Goal: Task Accomplishment & Management: Manage account settings

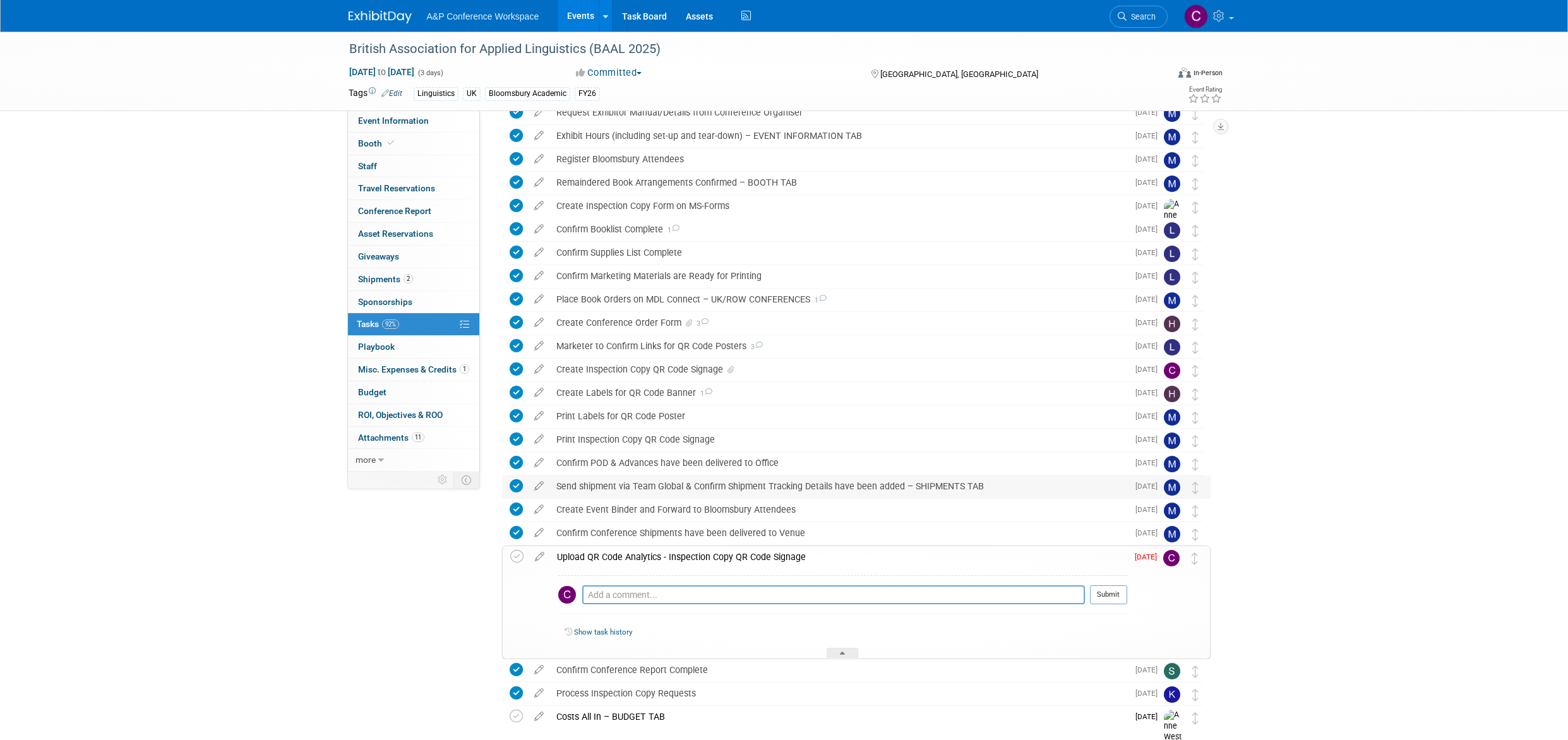
scroll to position [132, 0]
click at [683, 370] on div "Create Inspection Copy QR Code Signage" at bounding box center [839, 369] width 578 height 22
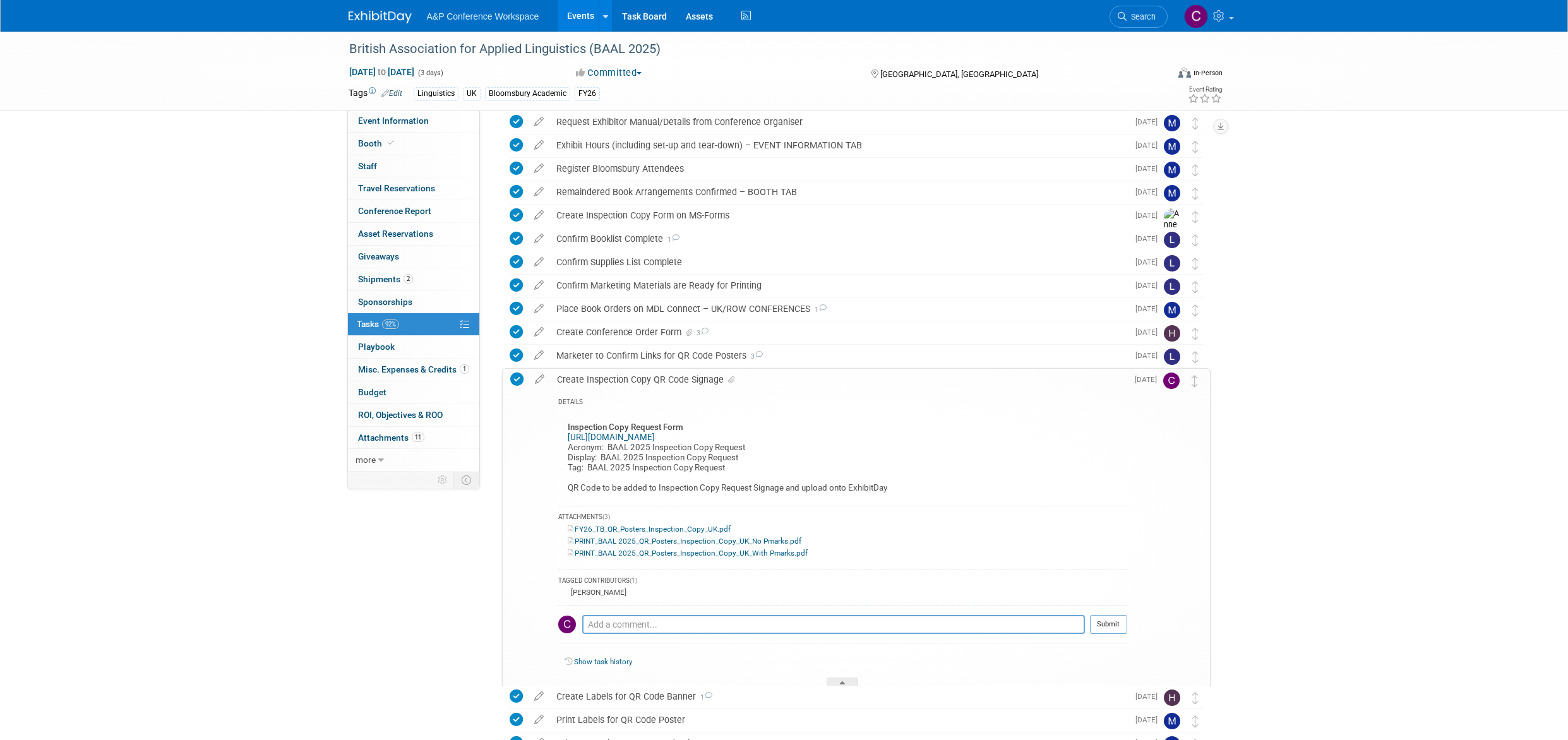
scroll to position [121, 0]
click at [540, 379] on icon at bounding box center [540, 378] width 22 height 16
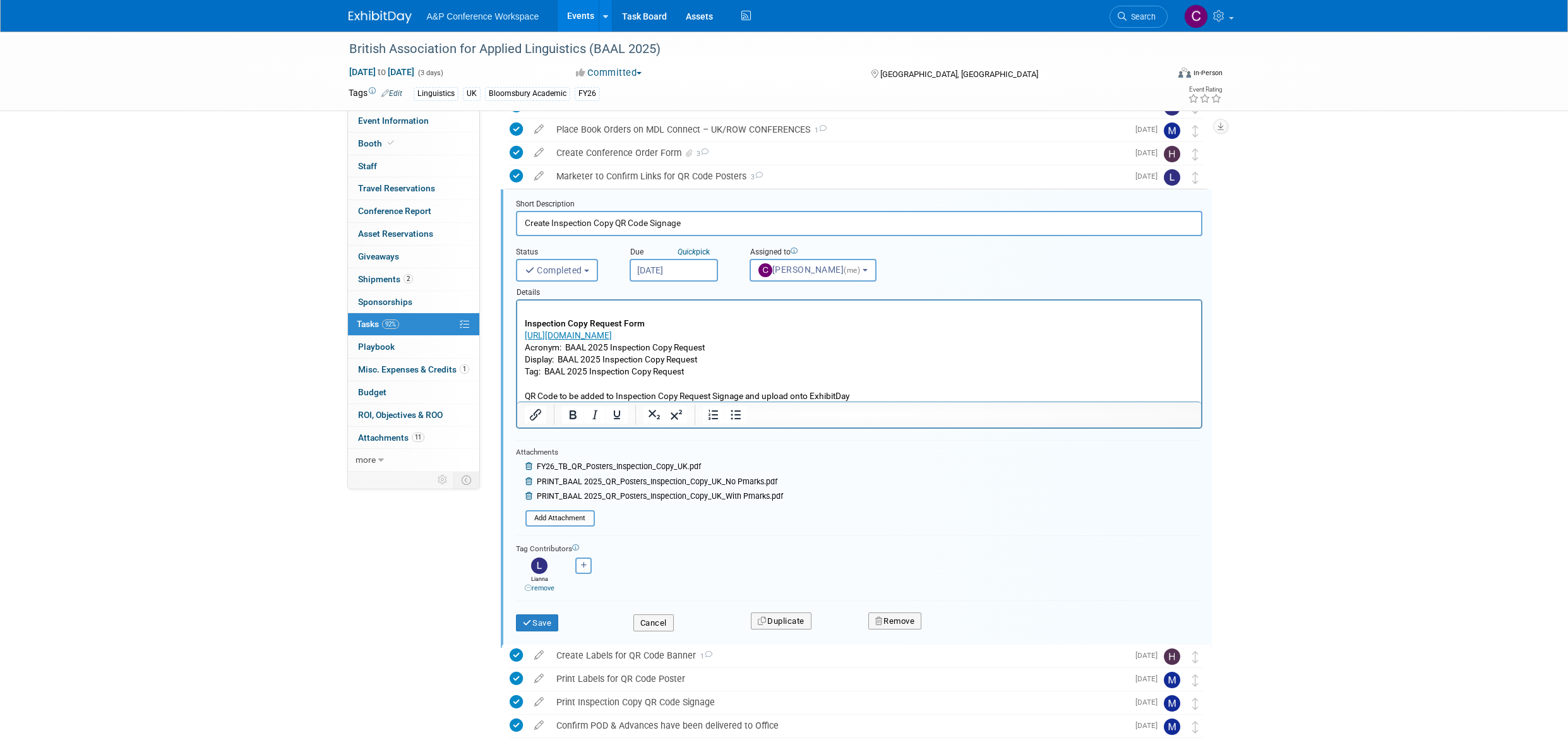
scroll to position [299, 0]
click at [558, 363] on p "Inspection Copy Request Form [URL][DOMAIN_NAME] Acronym: BAAL 2025 Inspection C…" at bounding box center [858, 356] width 669 height 97
drag, startPoint x: 545, startPoint y: 373, endPoint x: 690, endPoint y: 375, distance: 145.0
click at [690, 375] on p "Inspection Copy Request Form [URL][DOMAIN_NAME] Acronym: BAAL 2025 Inspection C…" at bounding box center [858, 356] width 669 height 97
drag, startPoint x: 351, startPoint y: 47, endPoint x: 667, endPoint y: 53, distance: 316.1
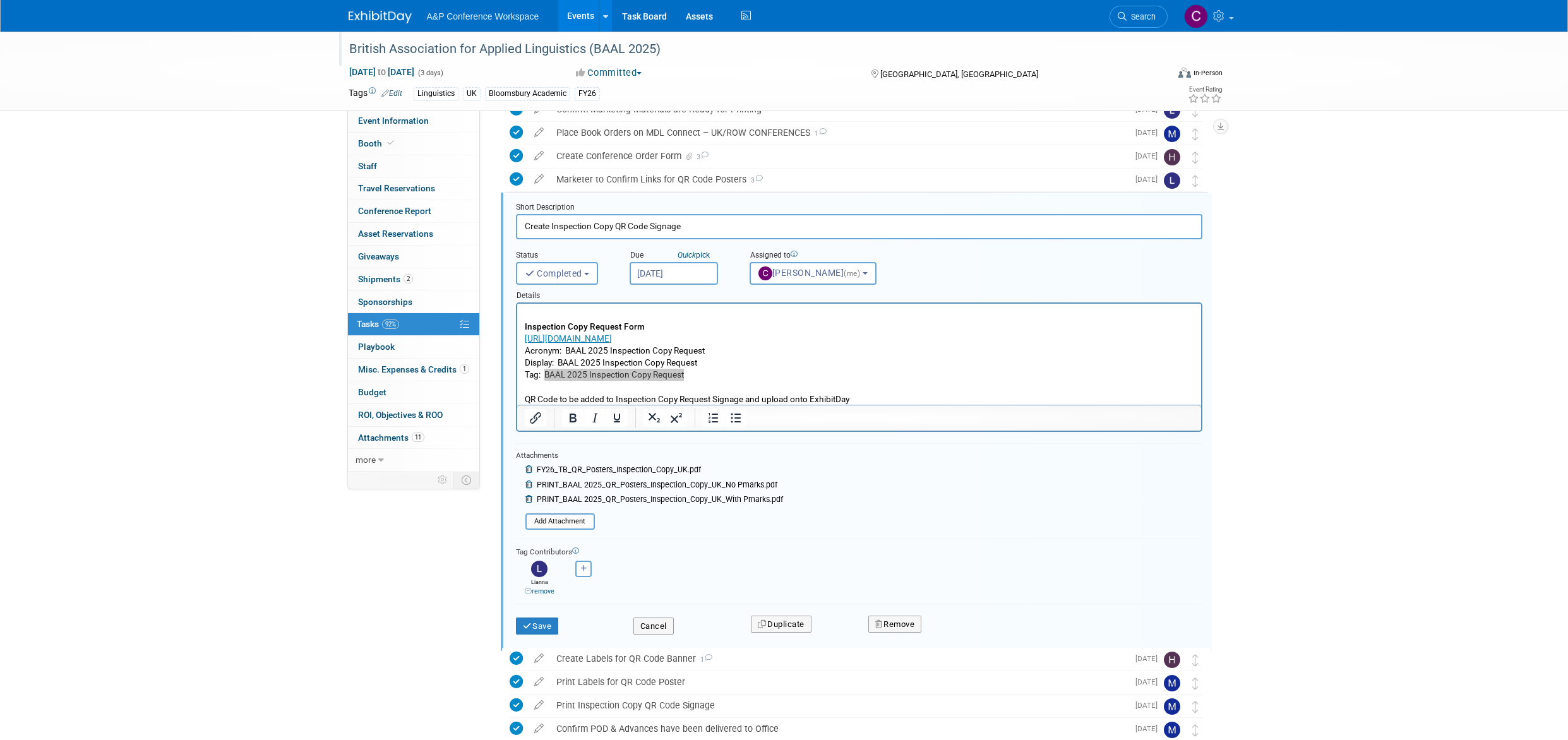
click at [667, 53] on div "British Association for Applied Linguistics (BAAL 2025)" at bounding box center [746, 49] width 804 height 23
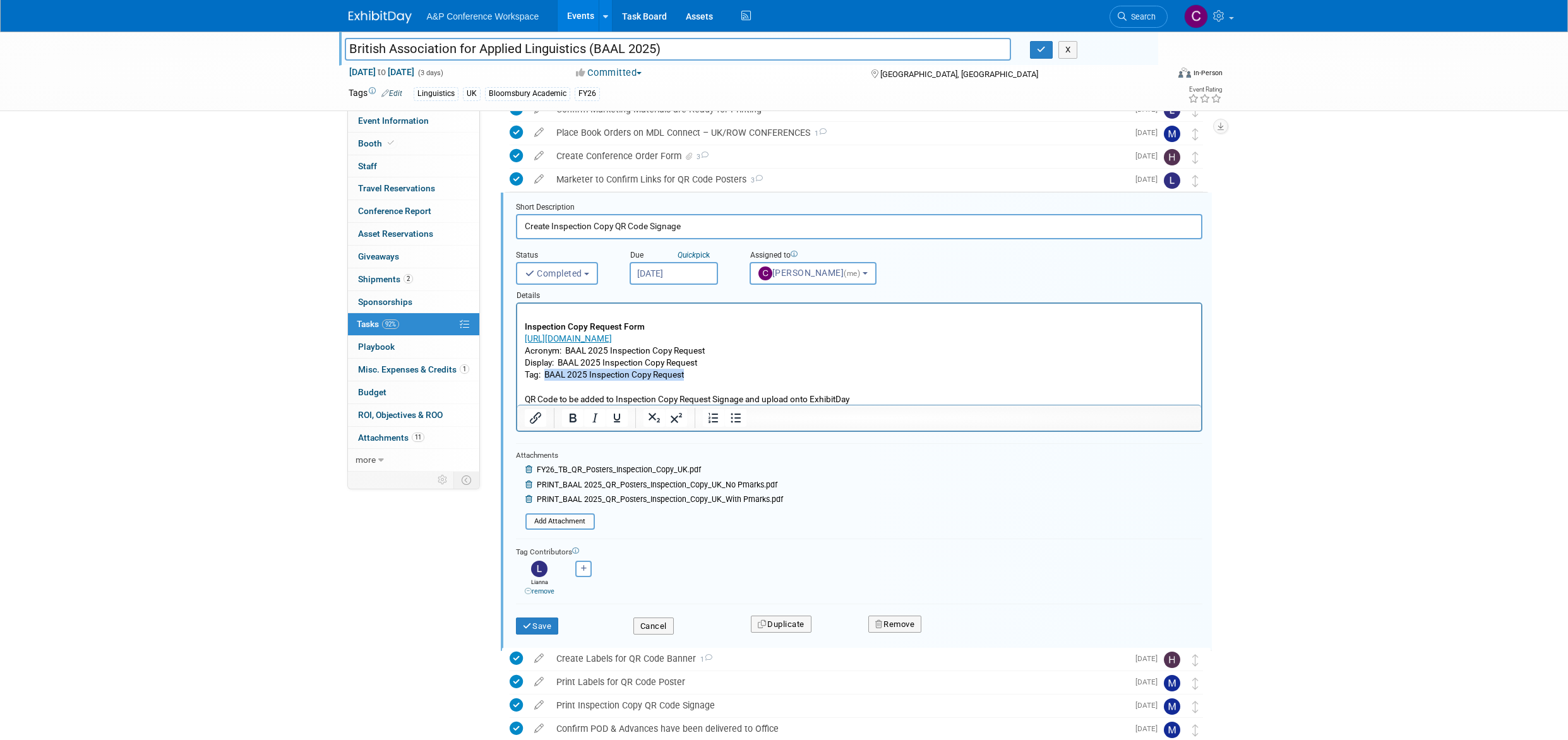
click at [684, 375] on p "Inspection Copy Request Form [URL][DOMAIN_NAME] Acronym: BAAL 2025 Inspection C…" at bounding box center [858, 356] width 669 height 97
drag, startPoint x: 688, startPoint y: 375, endPoint x: 547, endPoint y: 378, distance: 141.0
click at [547, 377] on p "Inspection Copy Request Form [URL][DOMAIN_NAME] Acronym: BAAL 2025 Inspection C…" at bounding box center [858, 356] width 669 height 97
copy p "BAAL 2025 Inspection Copy Request"
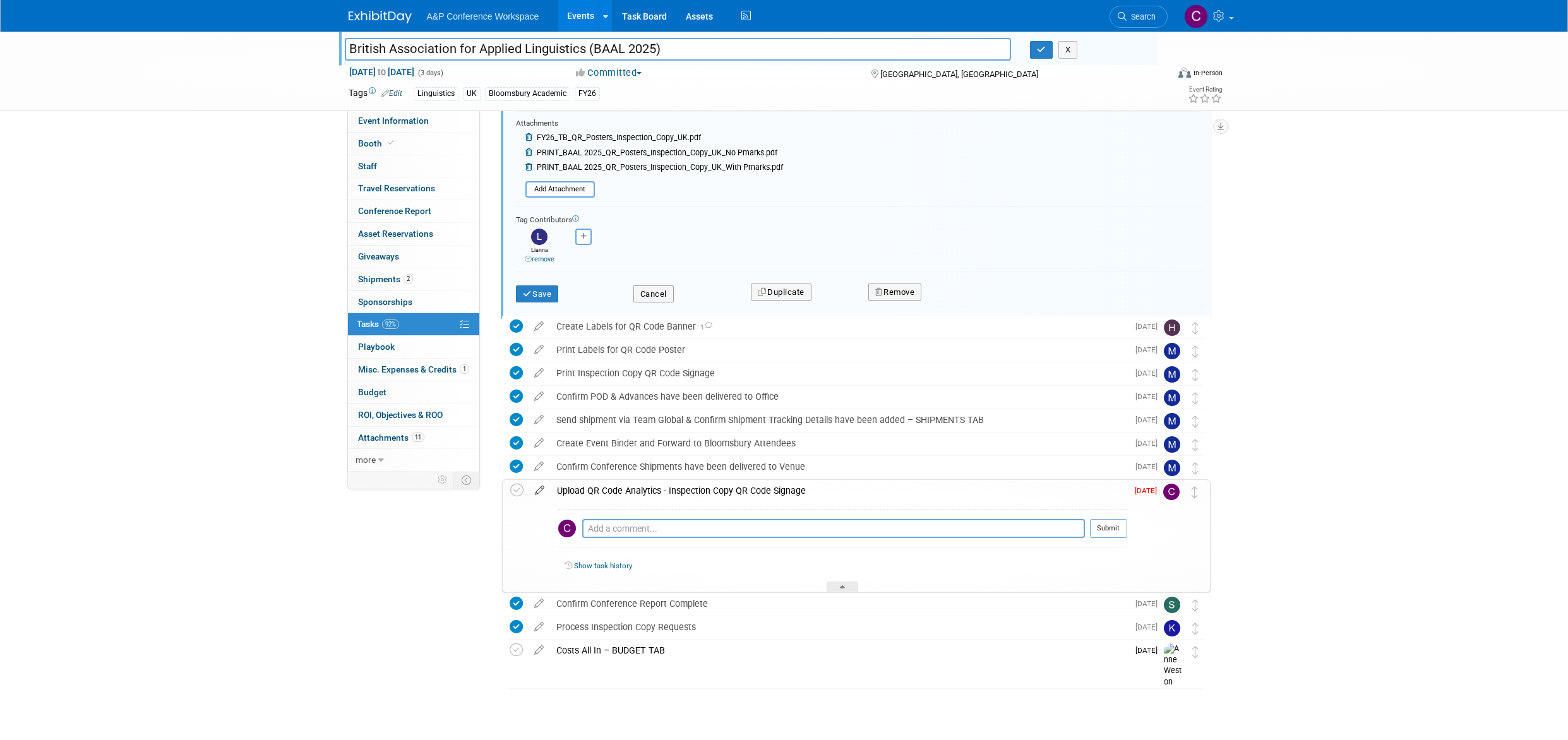
scroll to position [630, 0]
click at [543, 487] on icon at bounding box center [540, 488] width 22 height 16
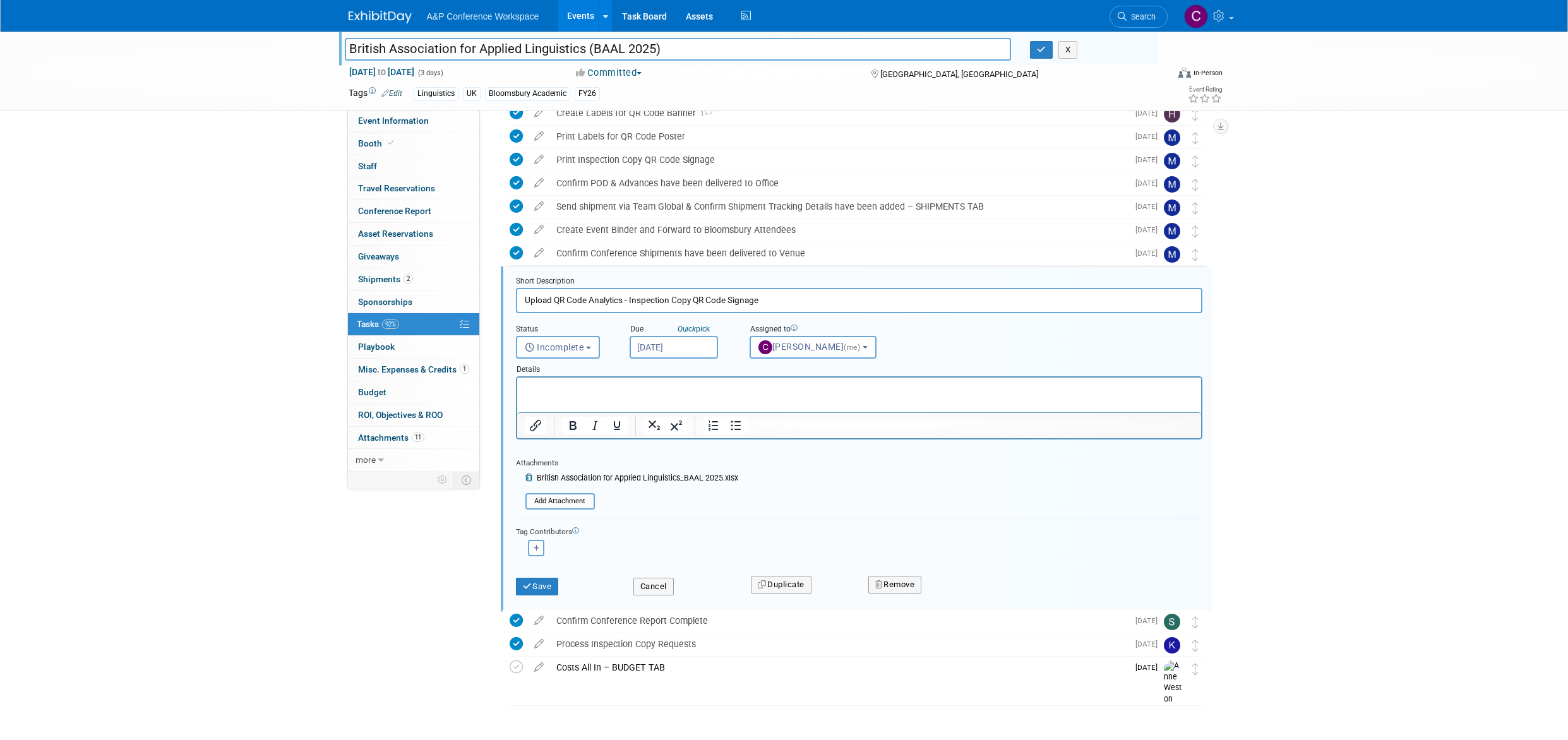
scroll to position [845, 0]
click at [529, 584] on icon "submit" at bounding box center [527, 586] width 10 height 8
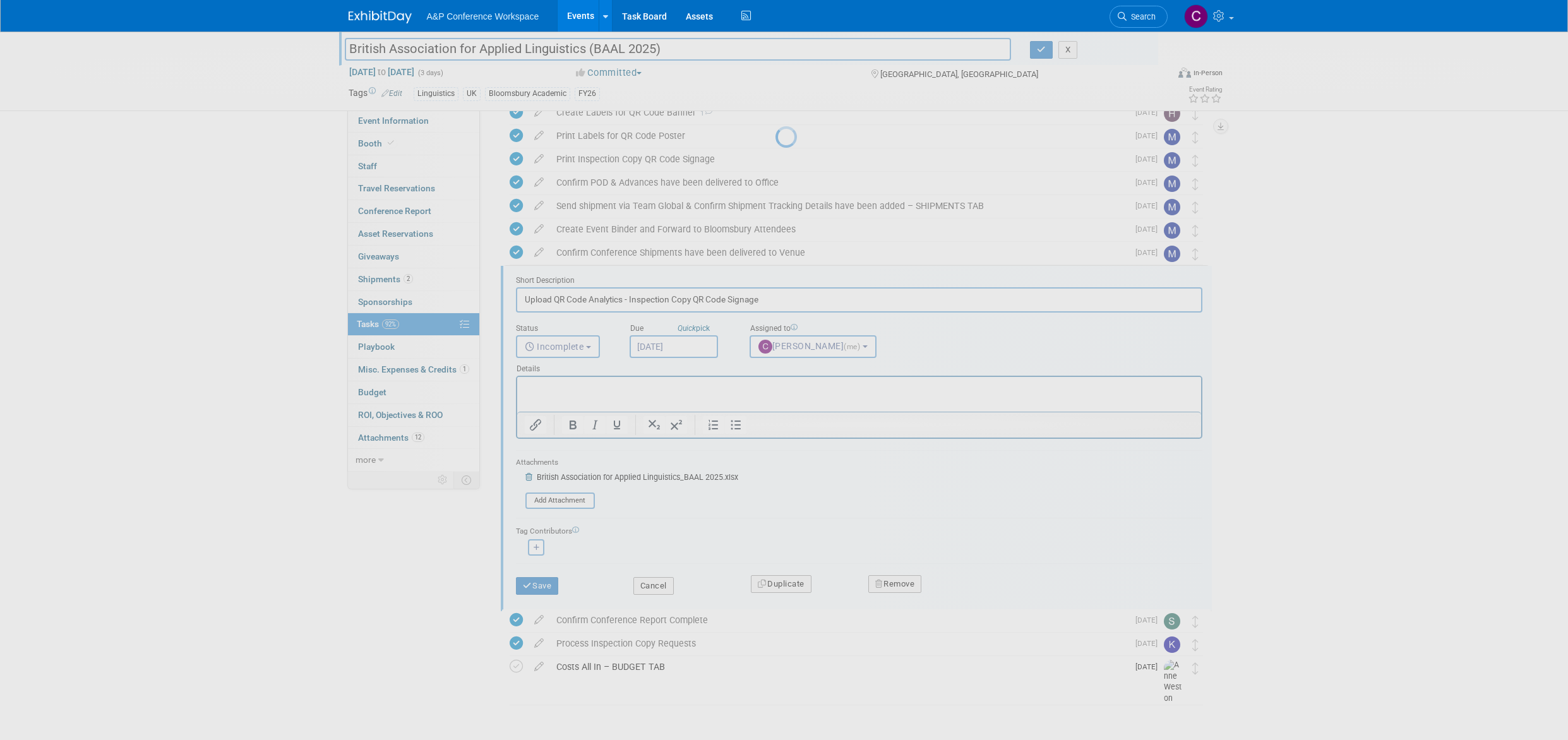
scroll to position [783, 0]
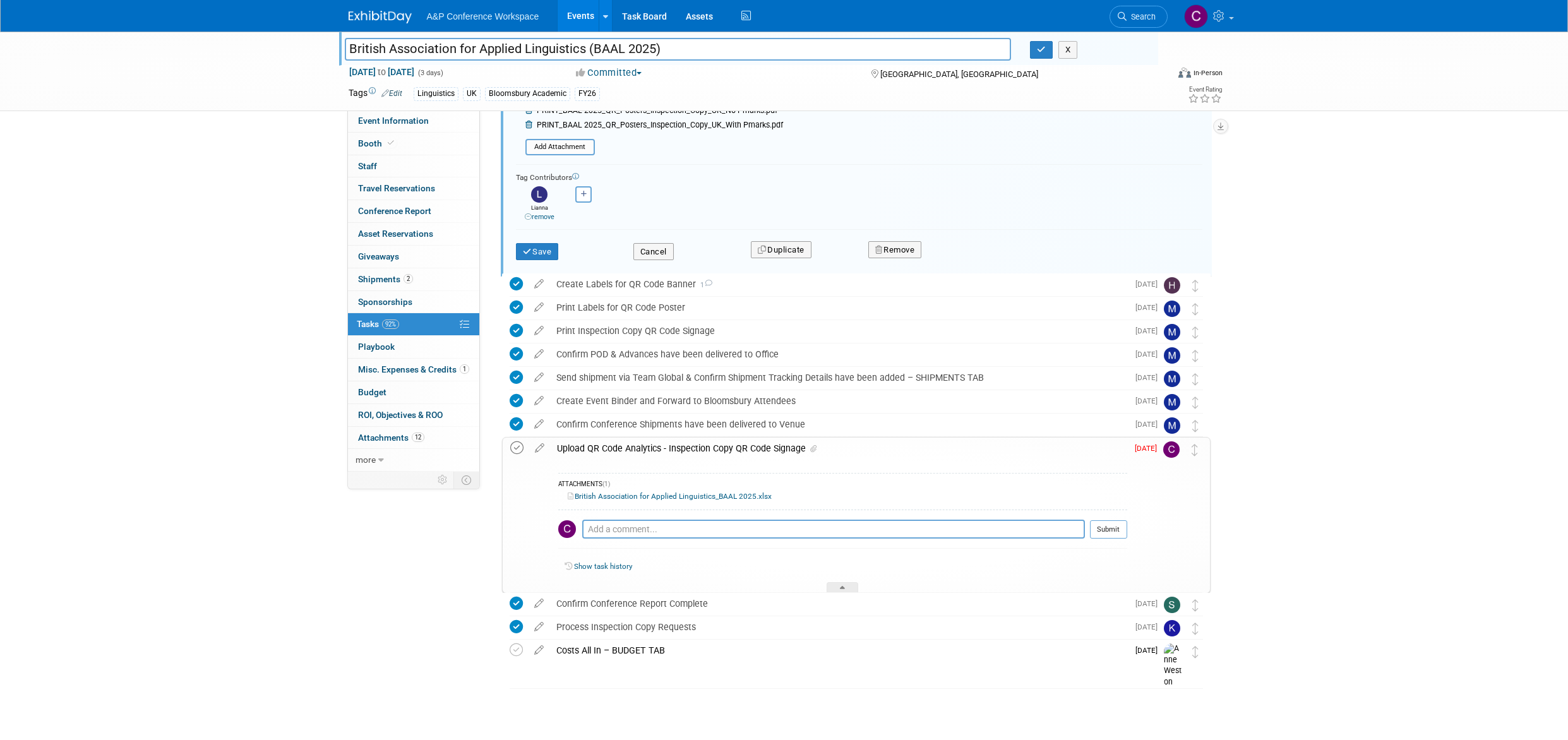
click at [515, 441] on icon at bounding box center [516, 447] width 13 height 13
